Goal: Find specific page/section: Find specific page/section

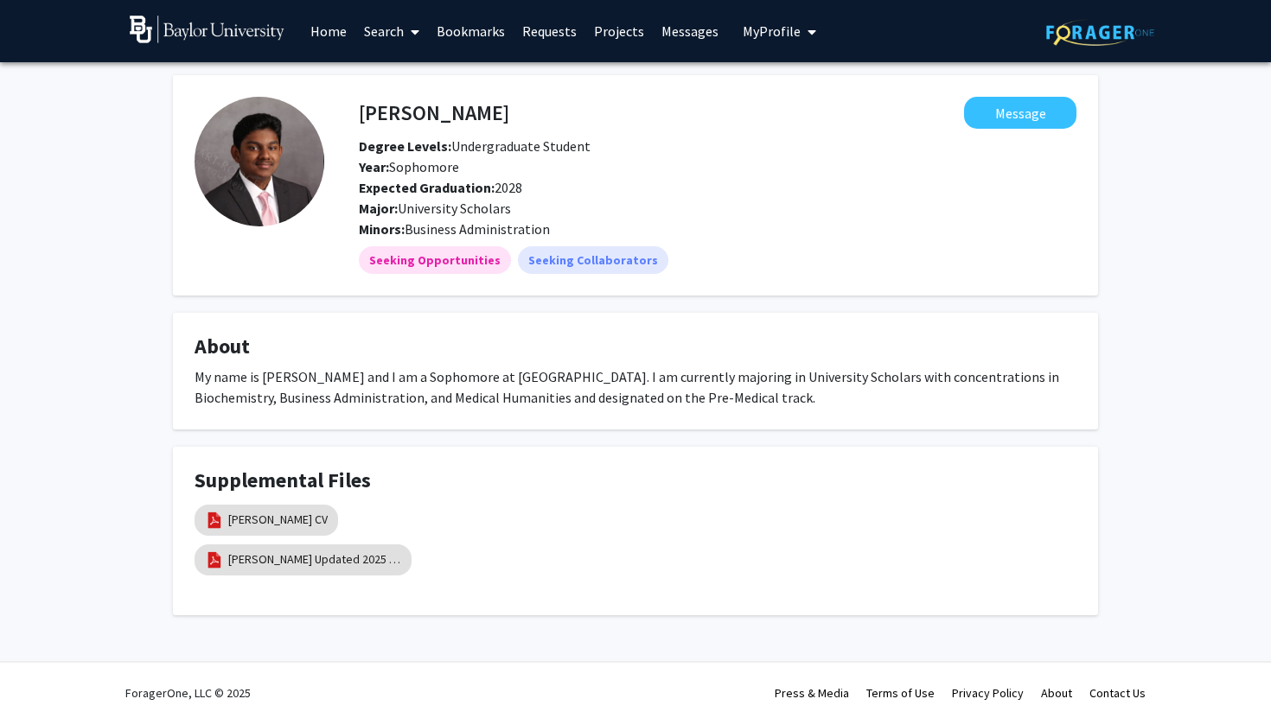
click at [380, 31] on link "Search" at bounding box center [391, 31] width 73 height 61
click at [398, 79] on span "Faculty/Staff" at bounding box center [418, 79] width 127 height 35
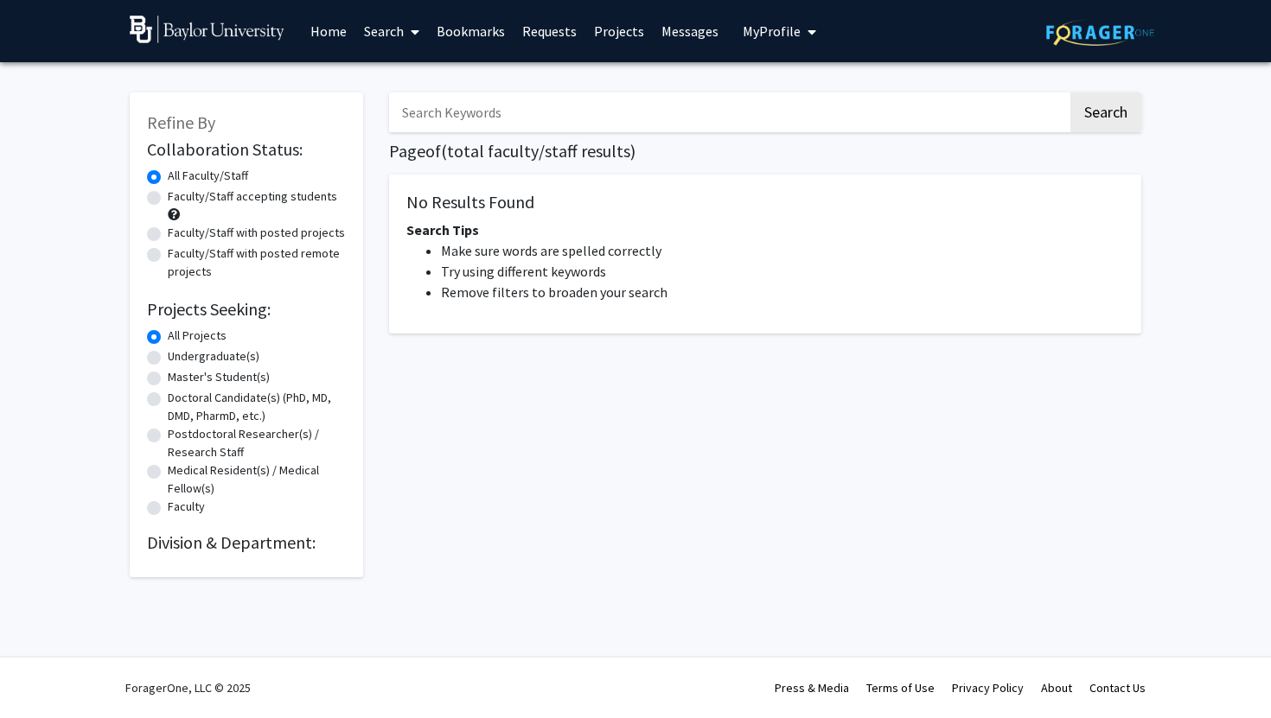
click at [403, 38] on link "Search" at bounding box center [391, 31] width 73 height 61
click at [420, 87] on span "Faculty/Staff" at bounding box center [418, 79] width 127 height 35
